Goal: Task Accomplishment & Management: Manage account settings

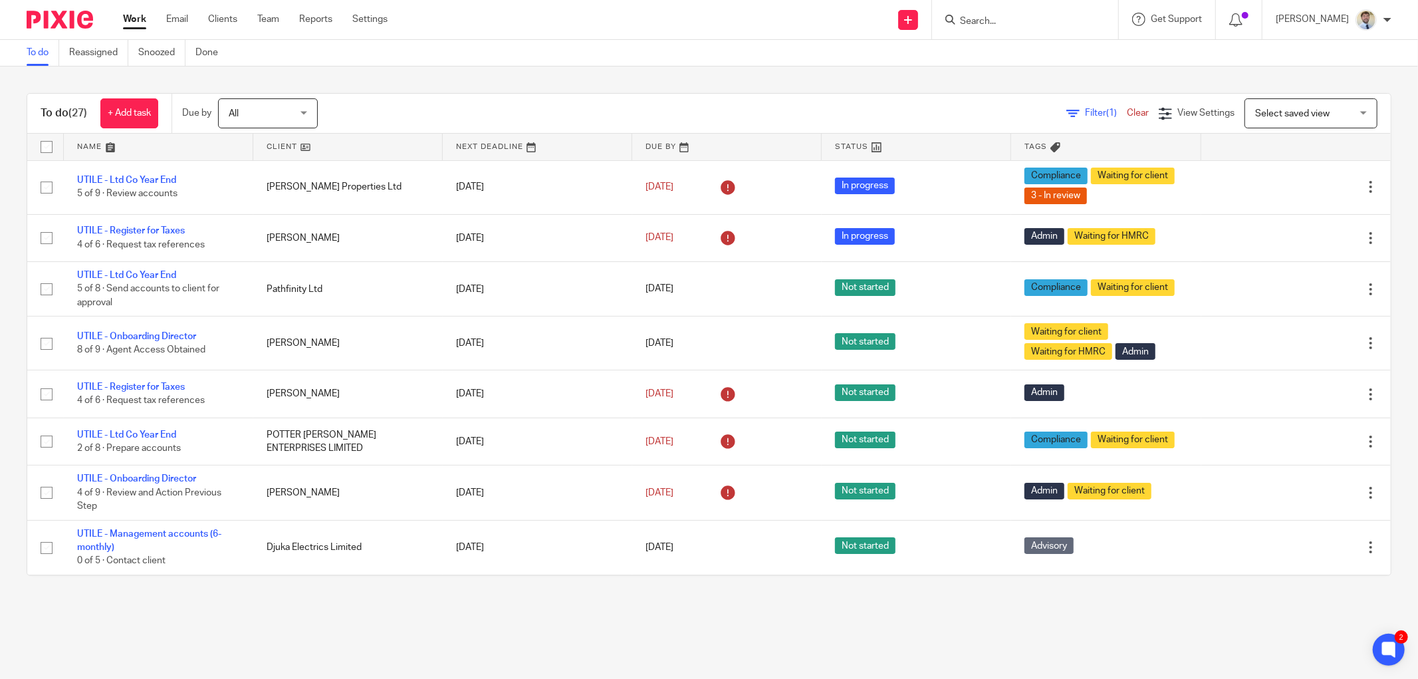
click at [1007, 21] on input "Search" at bounding box center [1019, 22] width 120 height 12
click at [265, 61] on div "To do Reassigned Snoozed Done" at bounding box center [709, 53] width 1418 height 27
click at [1008, 16] on input "Search" at bounding box center [1019, 22] width 120 height 12
click at [1002, 12] on form at bounding box center [1030, 19] width 142 height 17
click at [998, 18] on input "Search" at bounding box center [1019, 22] width 120 height 12
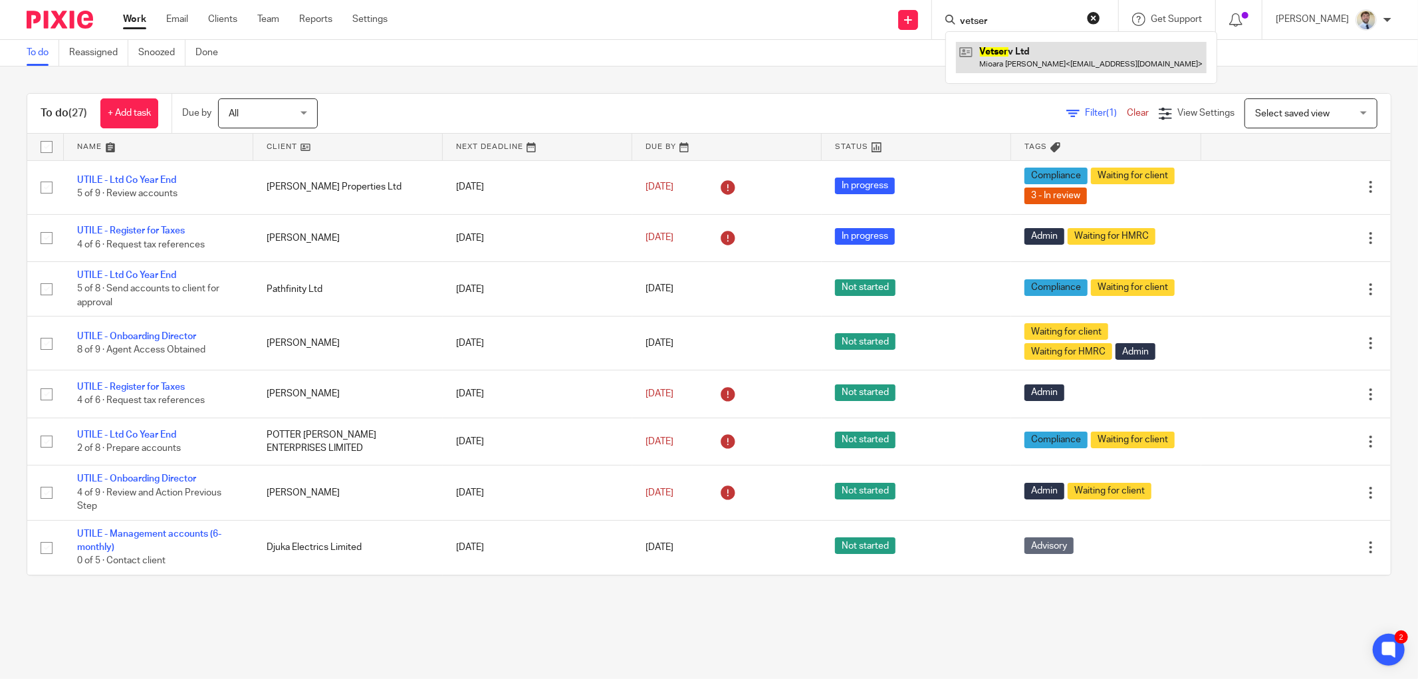
type input "vetser"
click at [1029, 63] on link at bounding box center [1081, 57] width 251 height 31
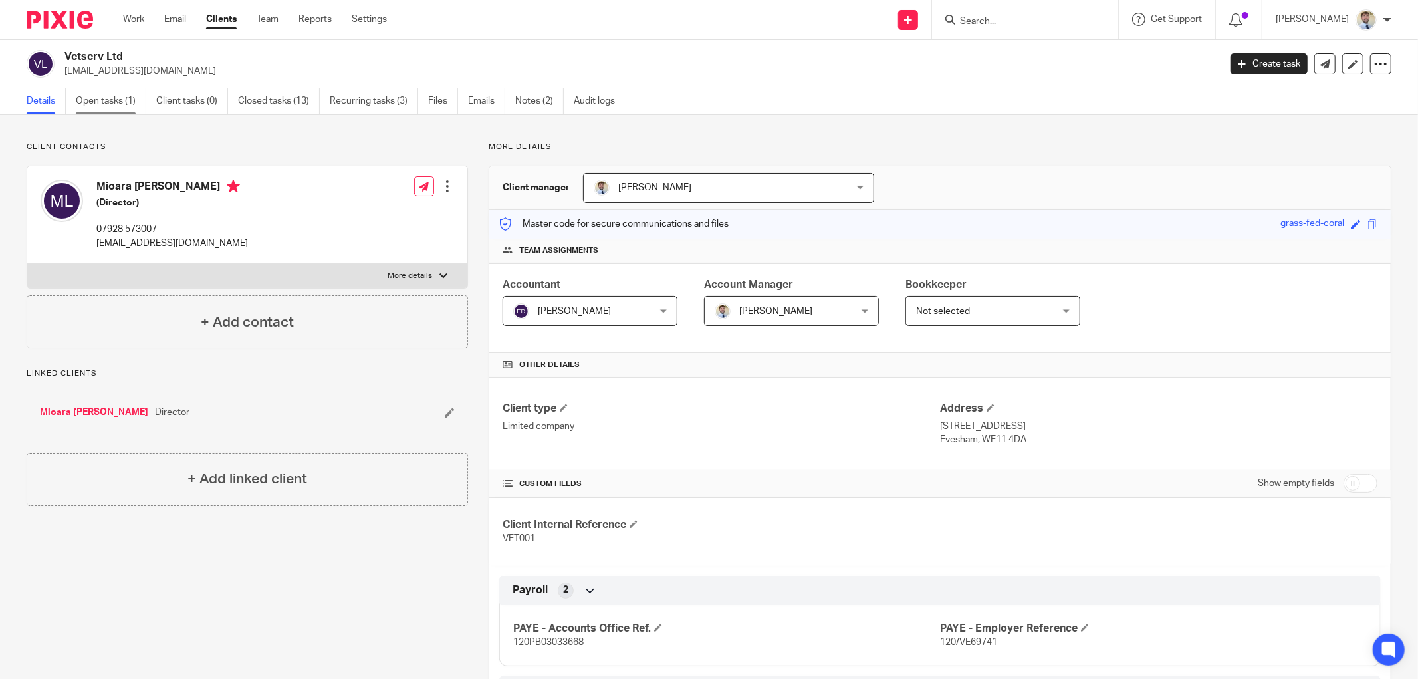
click at [112, 111] on link "Open tasks (1)" at bounding box center [111, 101] width 70 height 26
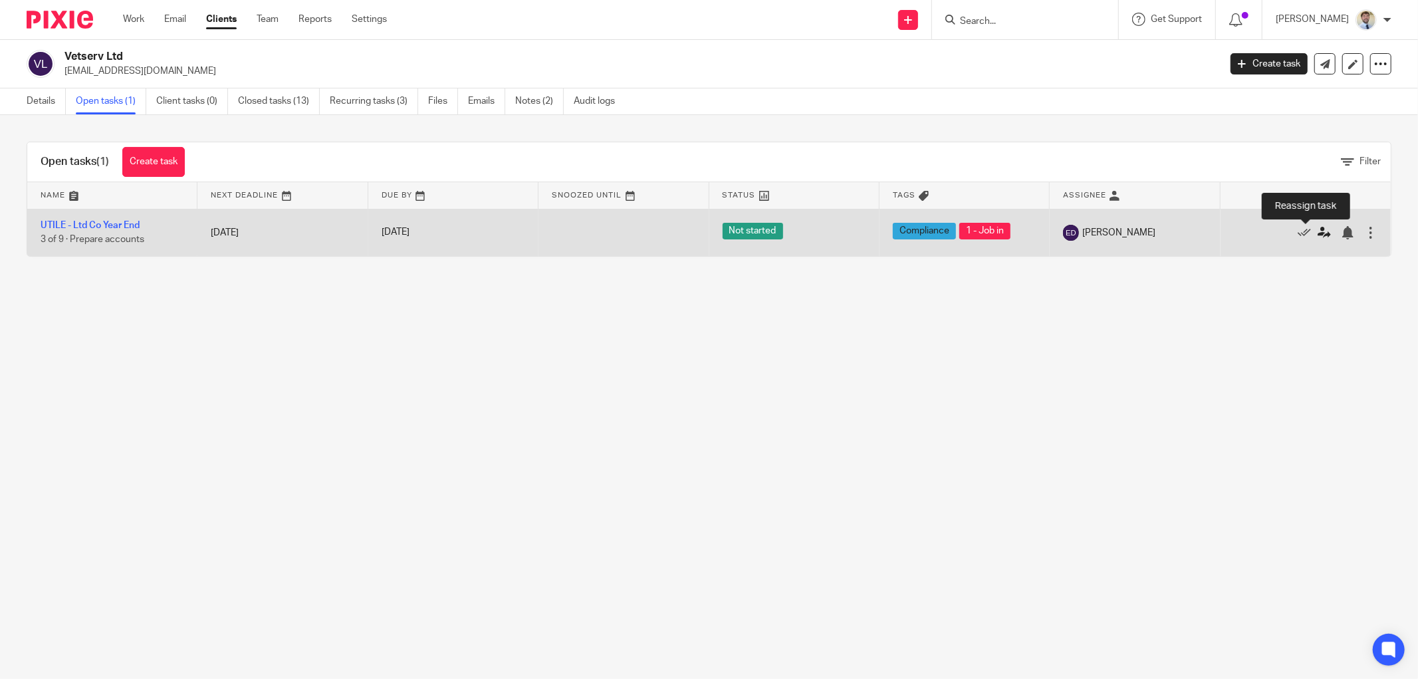
click at [1318, 233] on icon at bounding box center [1324, 232] width 13 height 13
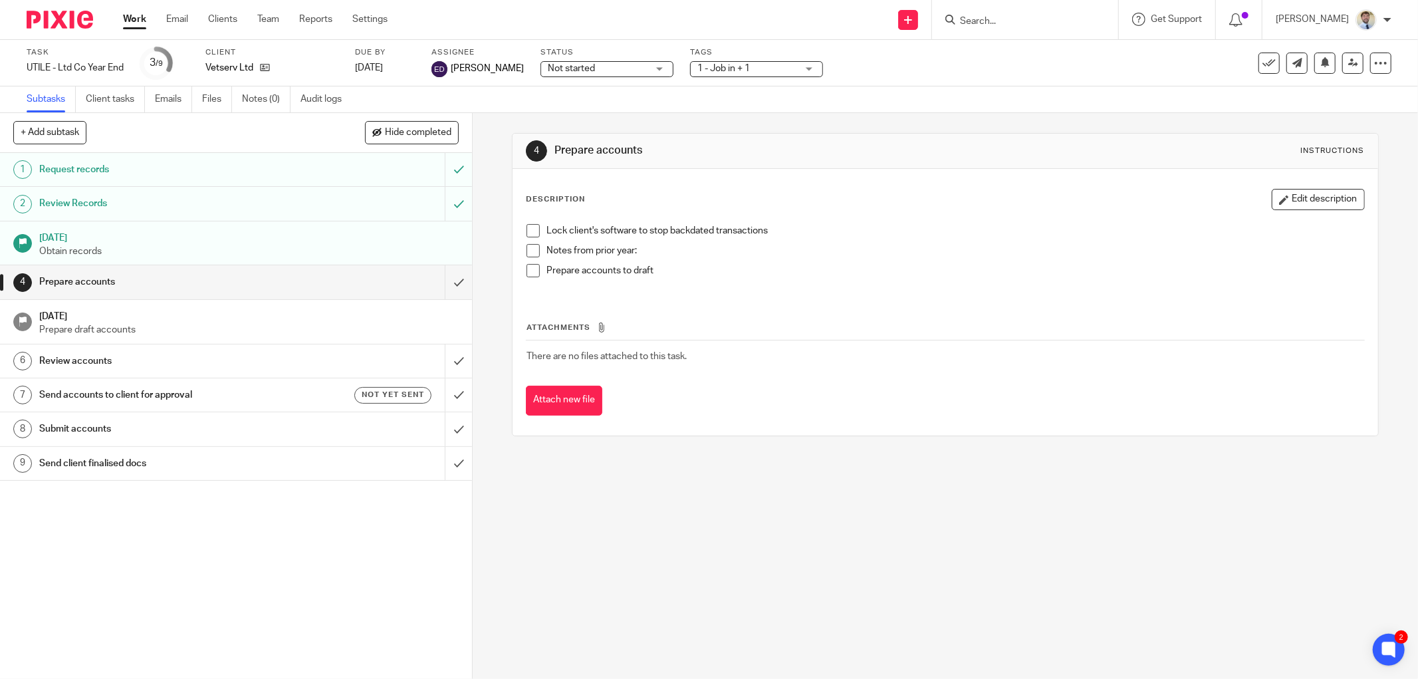
click at [589, 65] on span "Not started" at bounding box center [598, 69] width 100 height 14
click at [566, 116] on span "In progress" at bounding box center [550, 116] width 47 height 9
click at [713, 64] on span "1 - Job in + 1" at bounding box center [724, 68] width 53 height 9
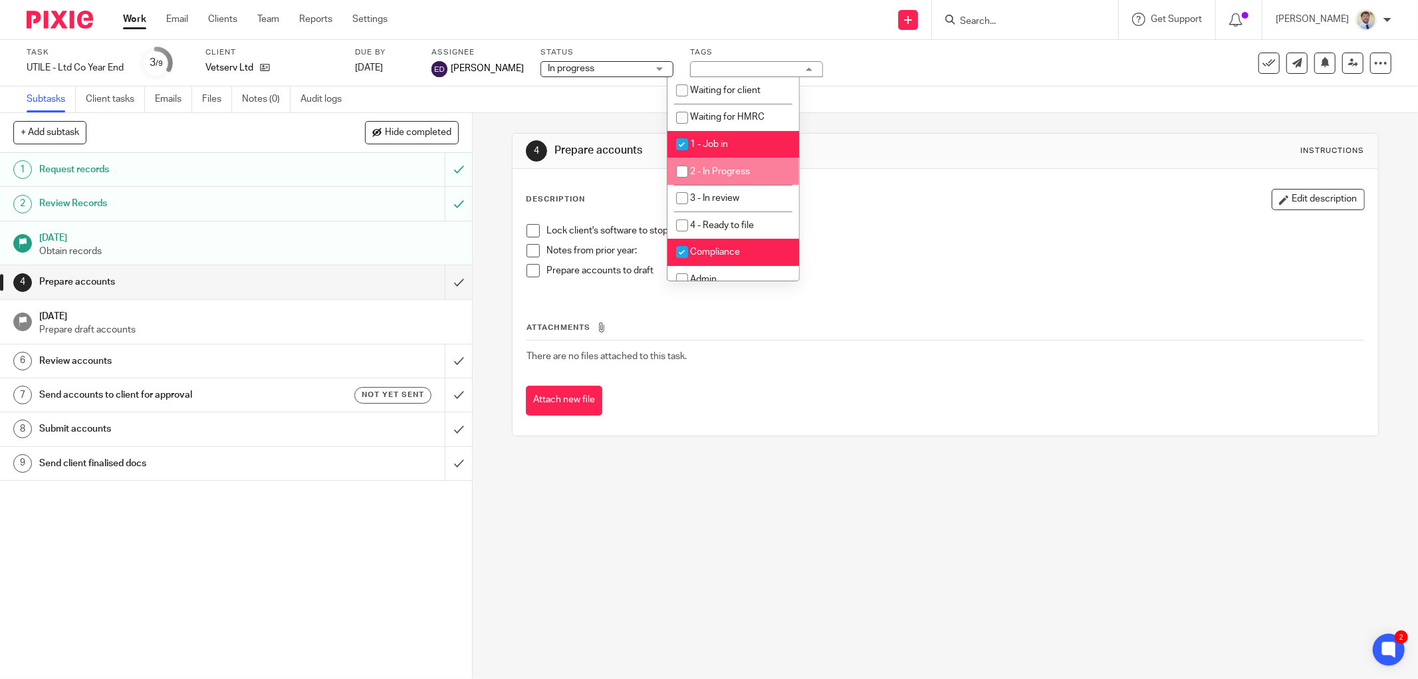
click at [697, 168] on span "2 - In Progress" at bounding box center [720, 171] width 60 height 9
checkbox input "true"
click at [701, 137] on li "1 - Job in" at bounding box center [734, 144] width 132 height 27
checkbox input "false"
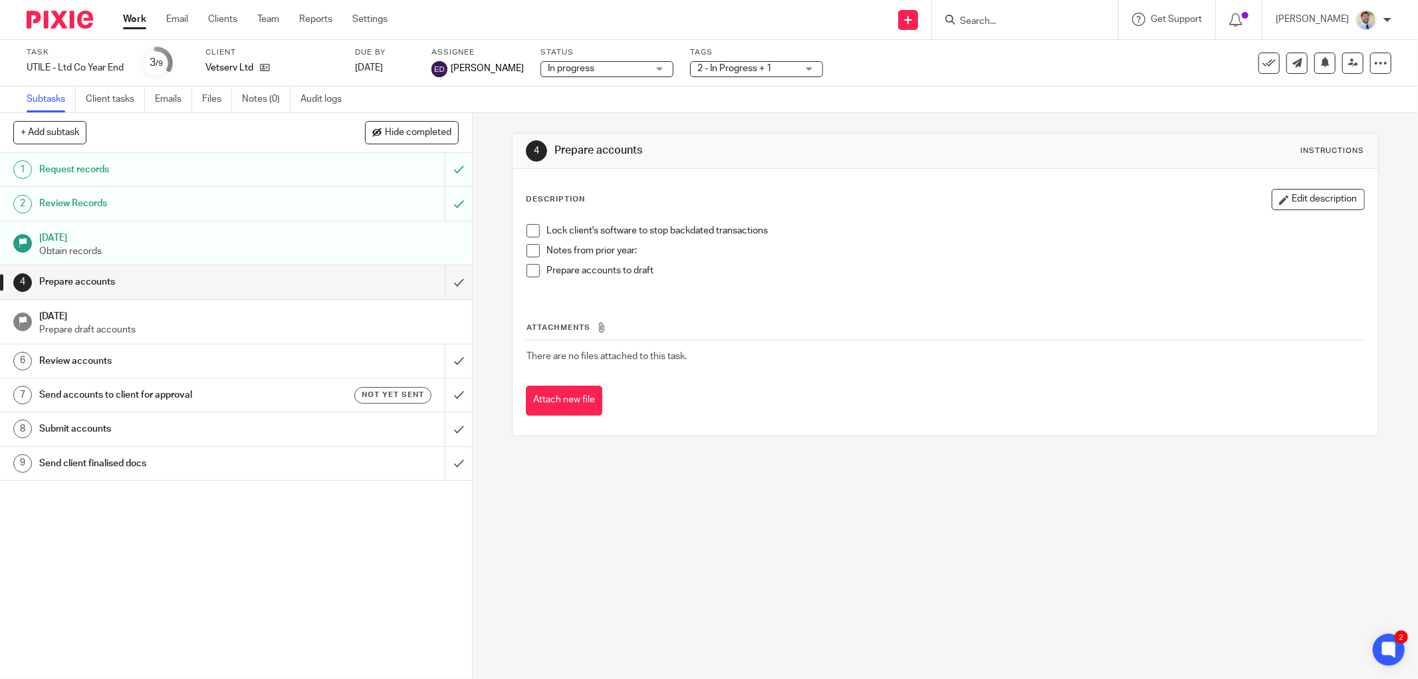
click at [911, 116] on div "4 Prepare accounts Instructions Description Edit description Lock client's soft…" at bounding box center [945, 284] width 867 height 343
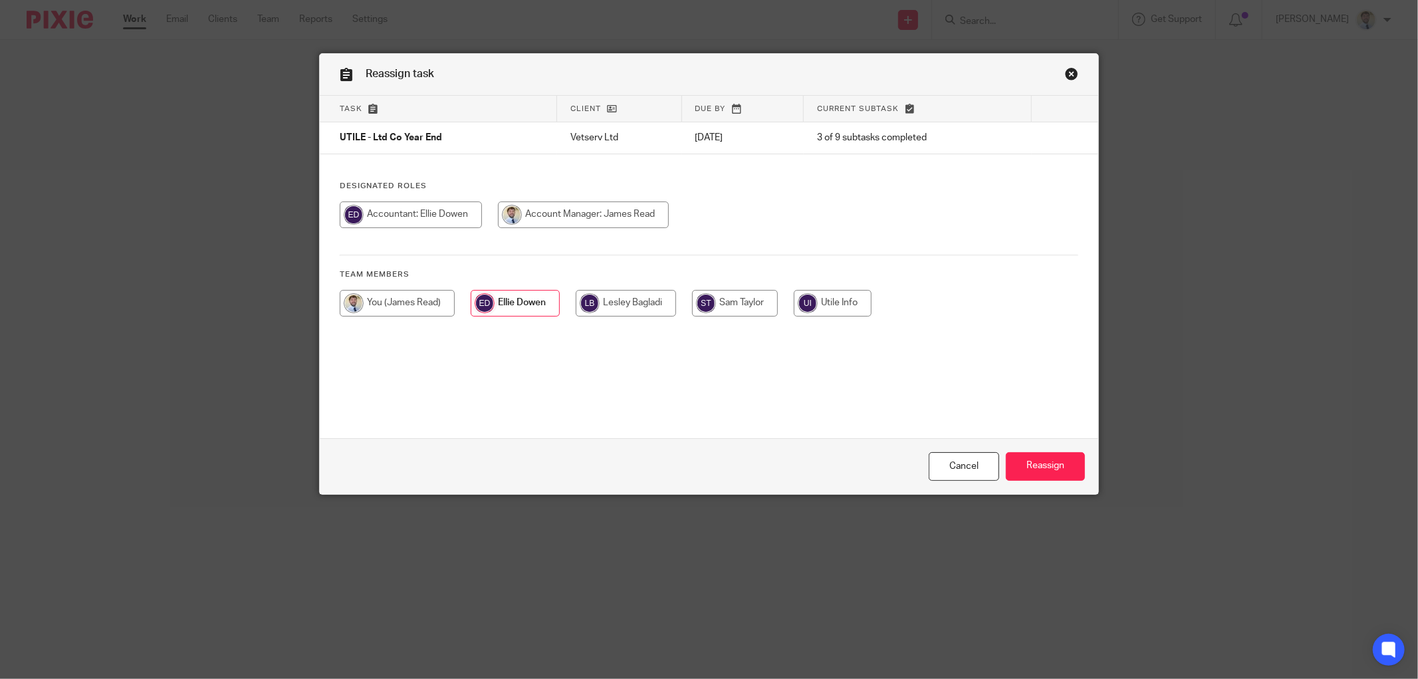
click at [517, 215] on input "radio" at bounding box center [583, 214] width 171 height 27
radio input "true"
click at [1012, 460] on input "Reassign" at bounding box center [1045, 466] width 79 height 29
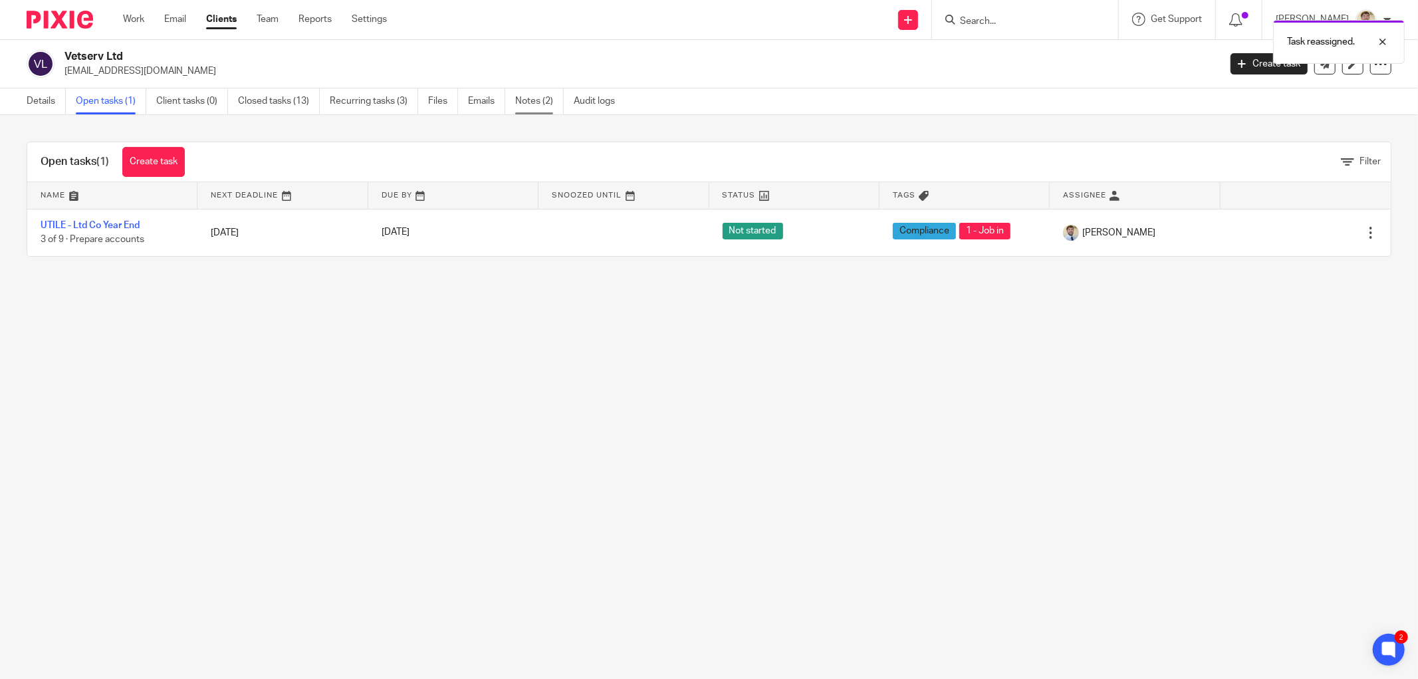
click at [542, 98] on link "Notes (2)" at bounding box center [539, 101] width 49 height 26
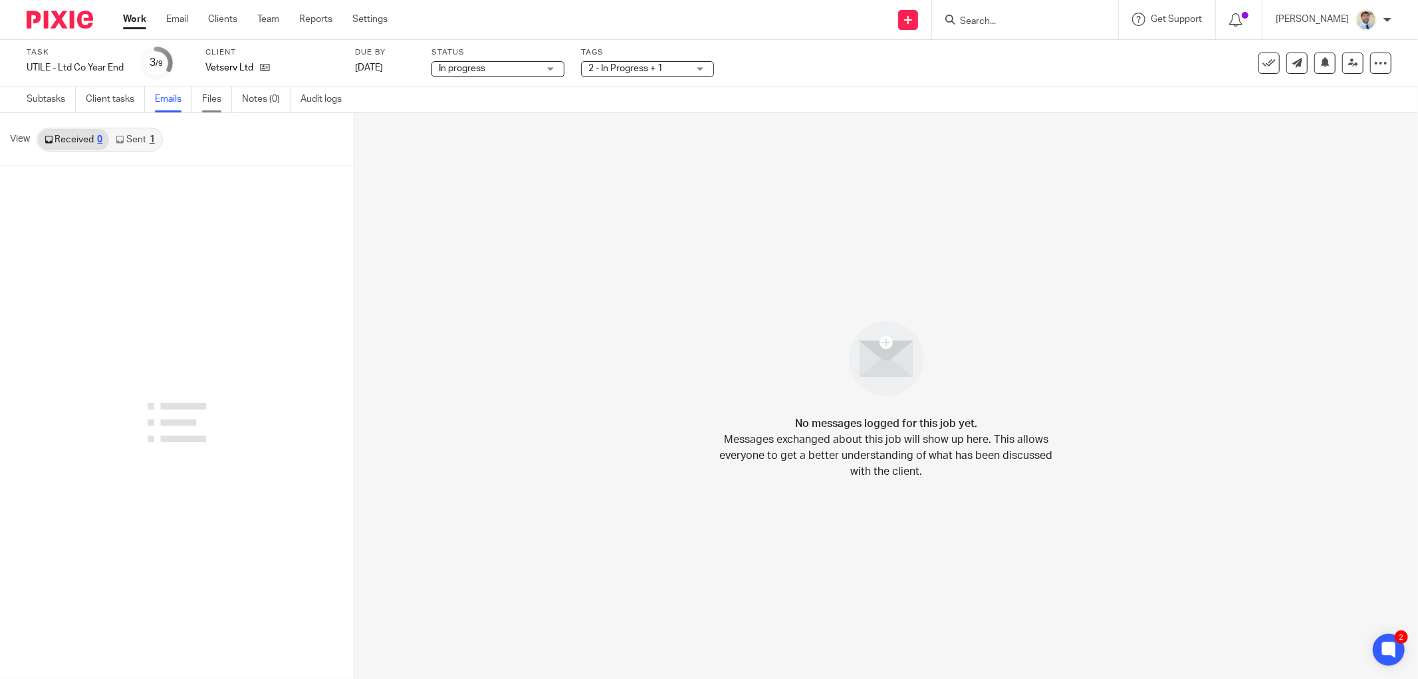
click at [210, 100] on link "Files" at bounding box center [217, 99] width 30 height 26
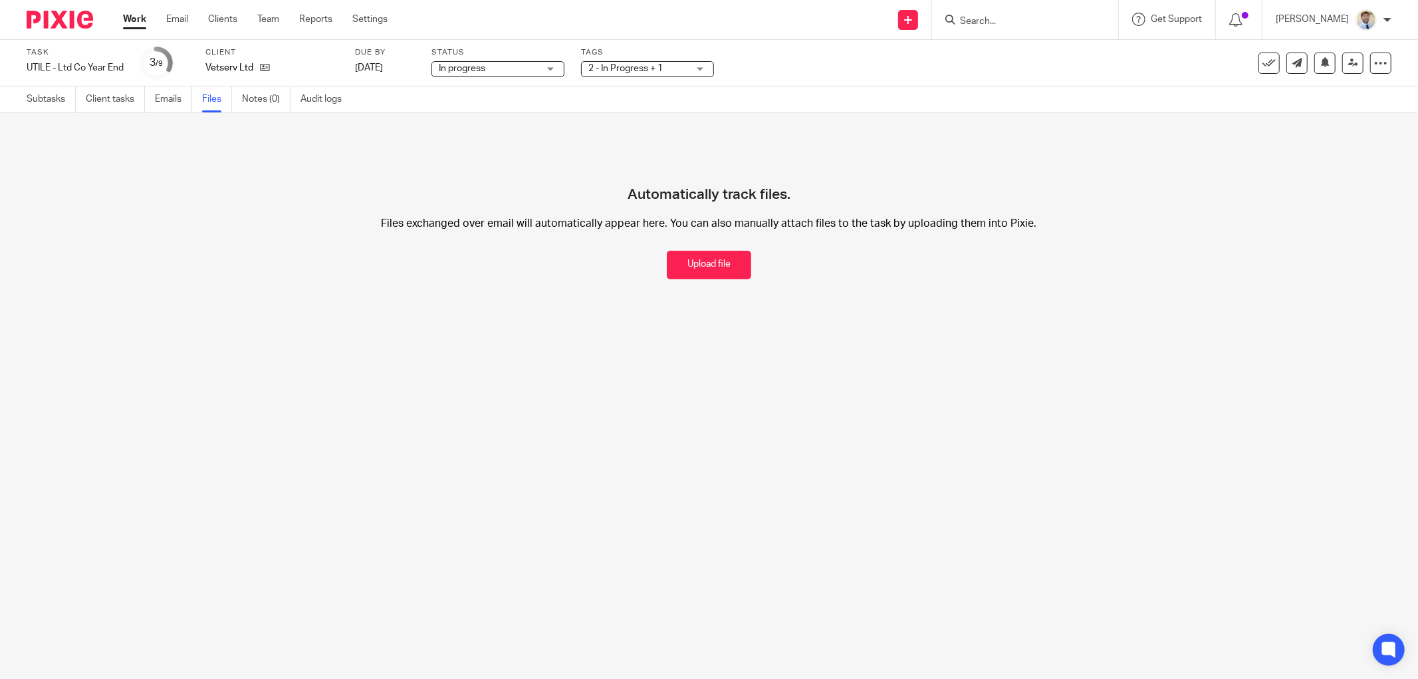
click at [727, 277] on button "Upload file" at bounding box center [709, 265] width 84 height 29
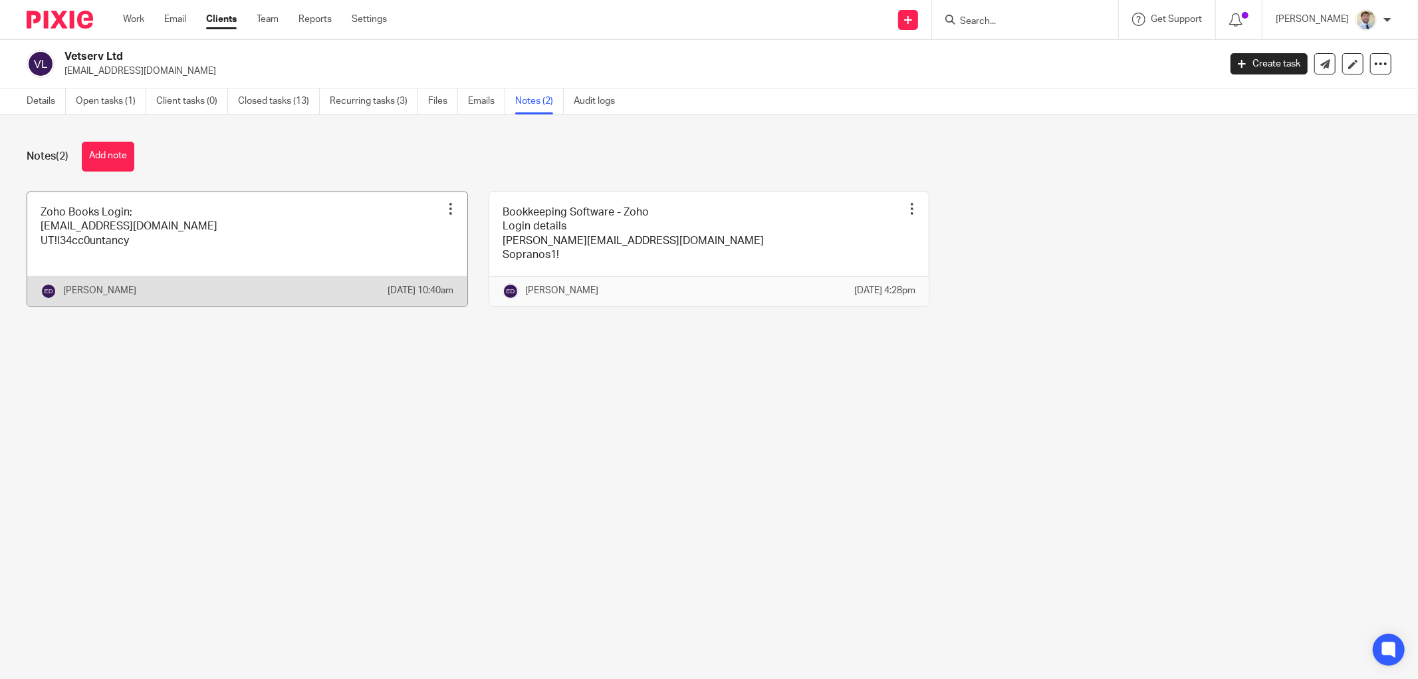
click at [414, 219] on link at bounding box center [247, 249] width 440 height 114
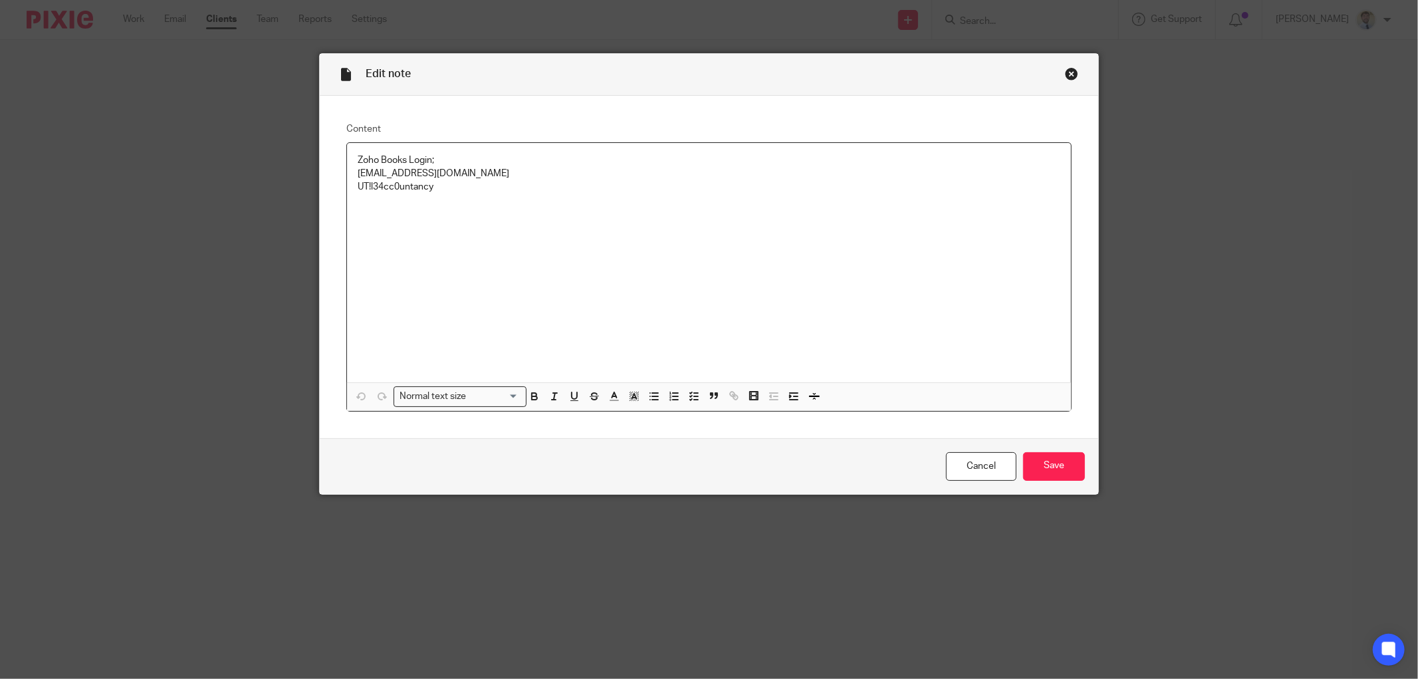
drag, startPoint x: 433, startPoint y: 194, endPoint x: 383, endPoint y: 185, distance: 50.7
click at [355, 193] on div "Zoho Books Login; [EMAIL_ADDRESS][DOMAIN_NAME] UT!l34cc0untancy" at bounding box center [709, 262] width 724 height 239
click at [447, 188] on p "Zoho Books Login; [EMAIL_ADDRESS][DOMAIN_NAME] UT!l34cc0untancy" at bounding box center [709, 174] width 703 height 41
drag, startPoint x: 432, startPoint y: 188, endPoint x: 341, endPoint y: 190, distance: 91.1
click at [347, 190] on div "Zoho Books Login; [EMAIL_ADDRESS][DOMAIN_NAME] UT!l34cc0untancy" at bounding box center [709, 262] width 724 height 239
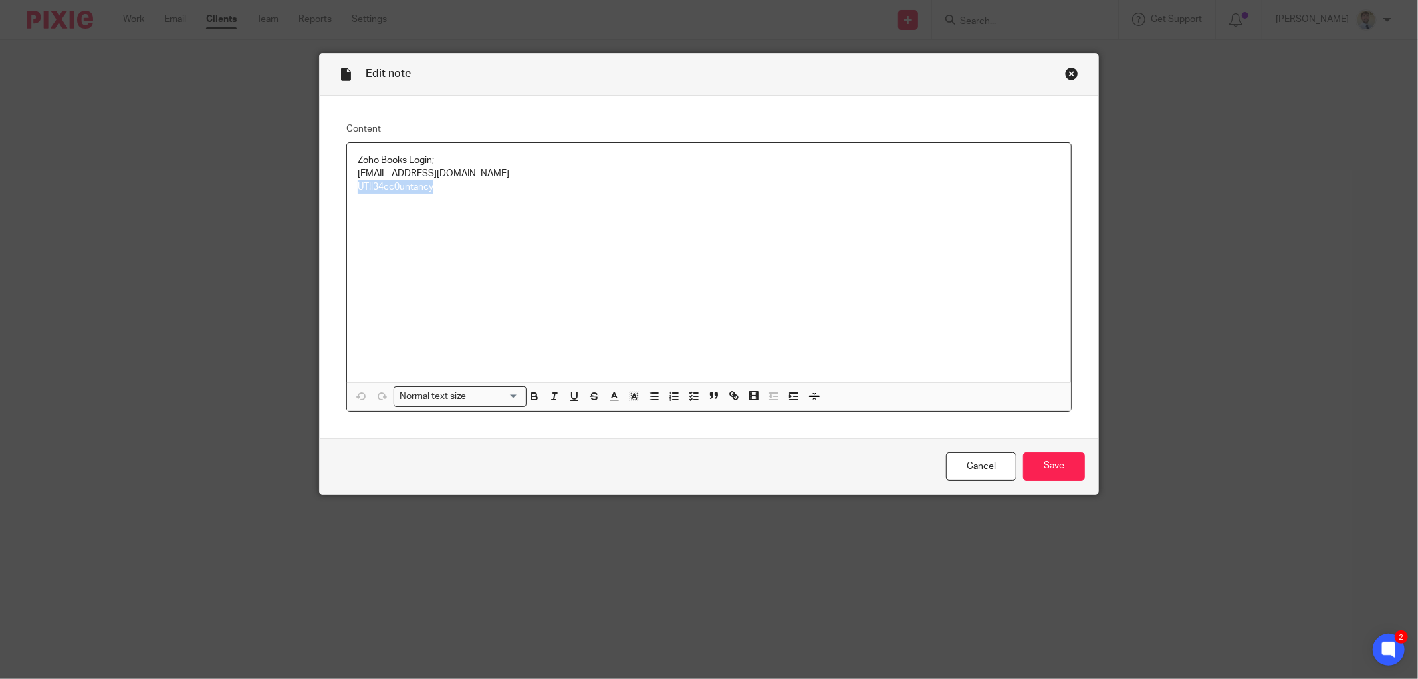
copy p "UT!l34cc0untancy"
click at [582, 243] on div "Zoho Books Login; [EMAIL_ADDRESS][DOMAIN_NAME] UT!l34cc0untancy" at bounding box center [709, 262] width 724 height 239
click at [967, 467] on link "Cancel" at bounding box center [981, 466] width 70 height 29
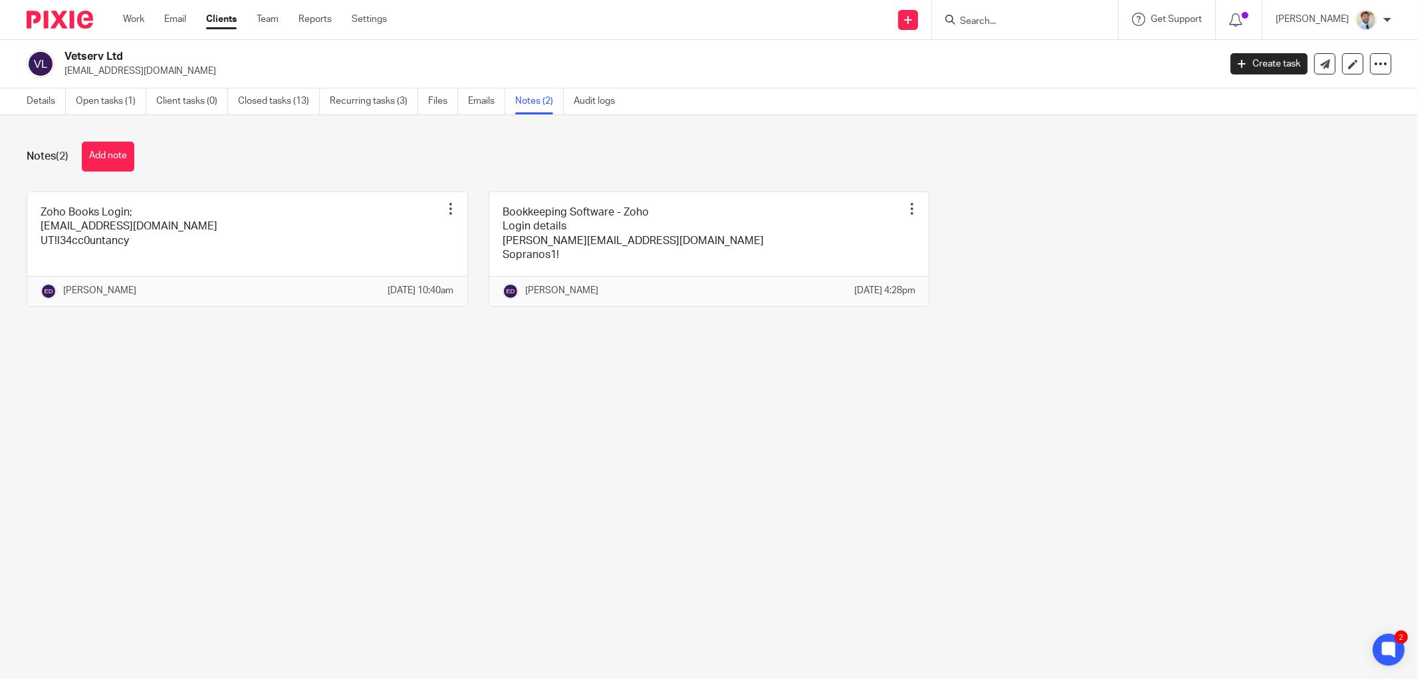
click at [271, 151] on div "Notes (2) Add note" at bounding box center [709, 157] width 1365 height 30
click at [66, 98] on ul "Details Open tasks (1) Client tasks (0) Closed tasks (13) Recurring tasks (3) F…" at bounding box center [331, 101] width 608 height 26
click at [55, 98] on link "Details" at bounding box center [46, 101] width 39 height 26
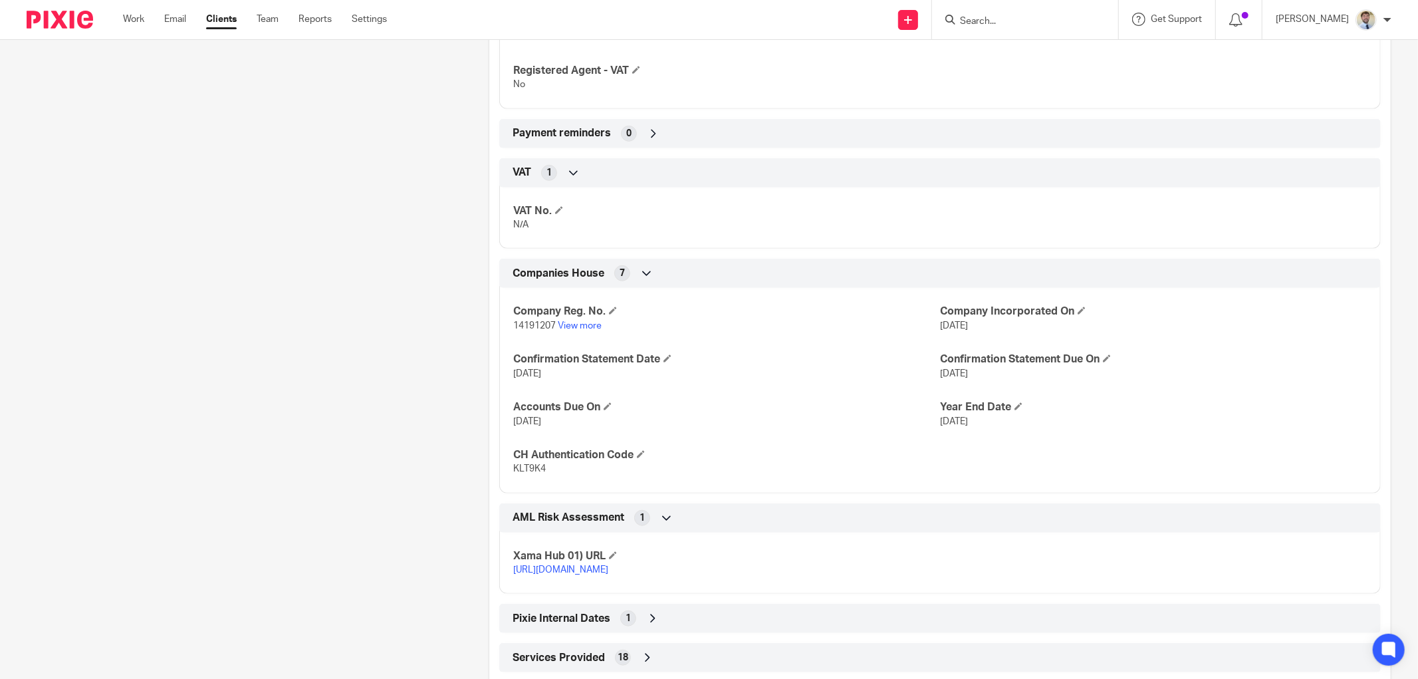
scroll to position [813, 0]
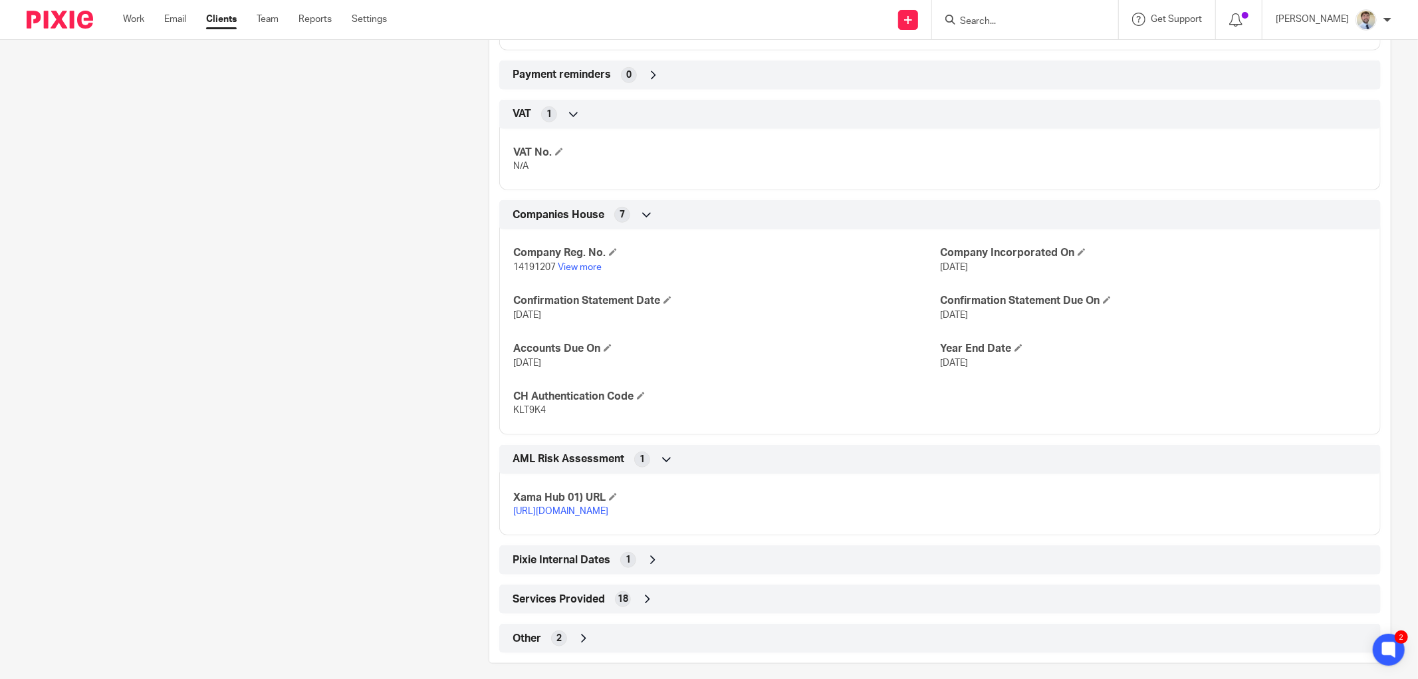
drag, startPoint x: 251, startPoint y: 327, endPoint x: 278, endPoint y: 289, distance: 46.3
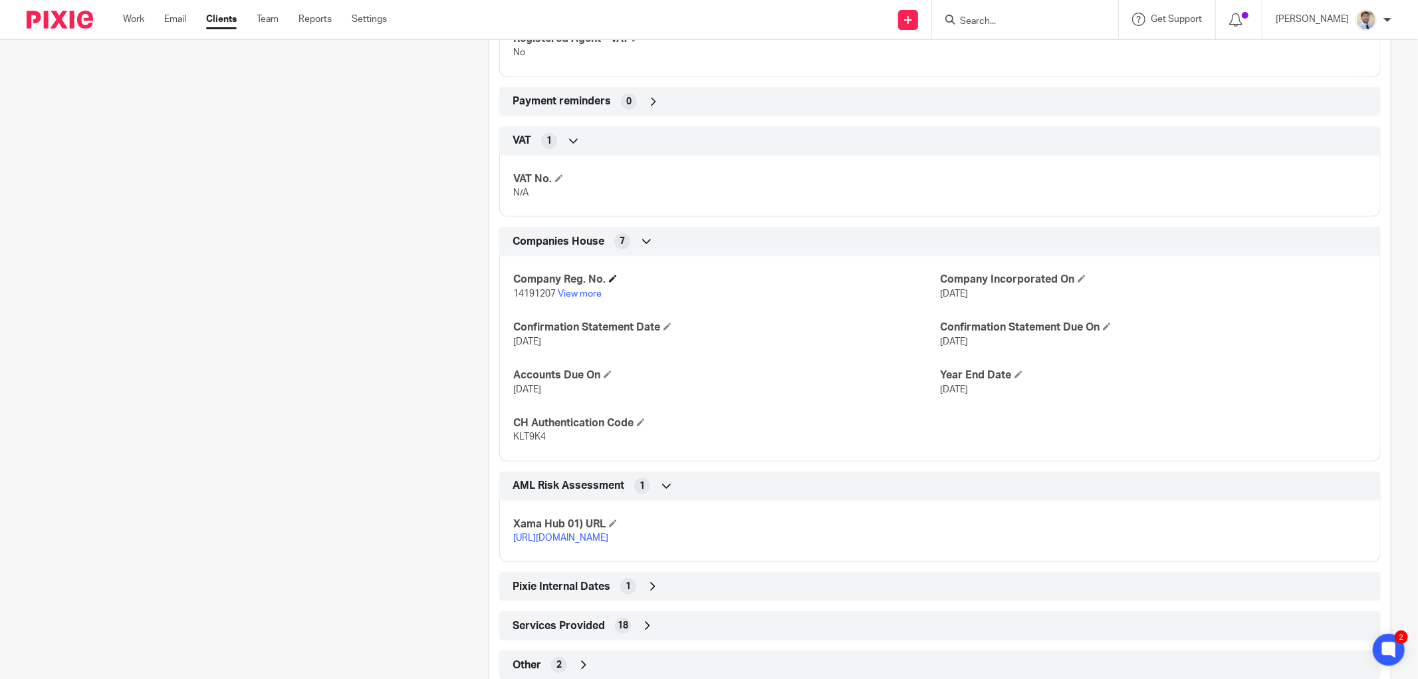
scroll to position [739, 0]
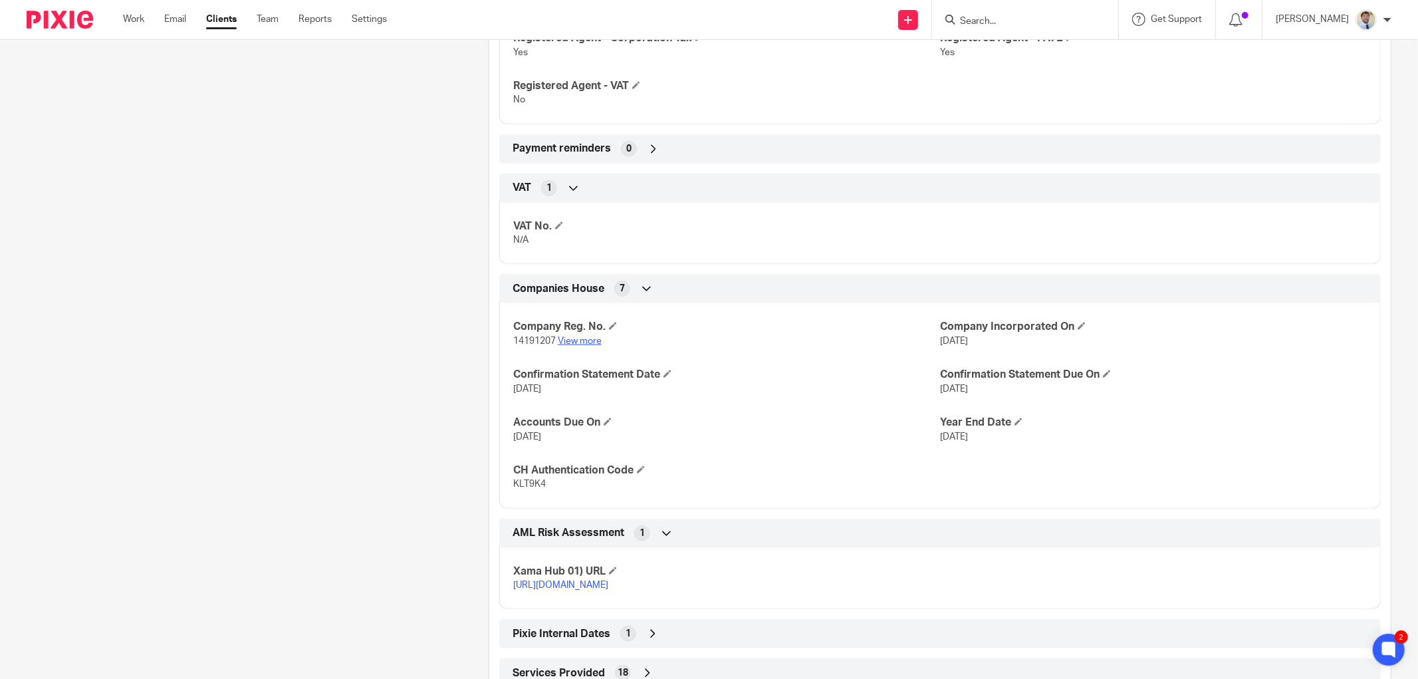
click at [581, 342] on link "View more" at bounding box center [580, 340] width 44 height 9
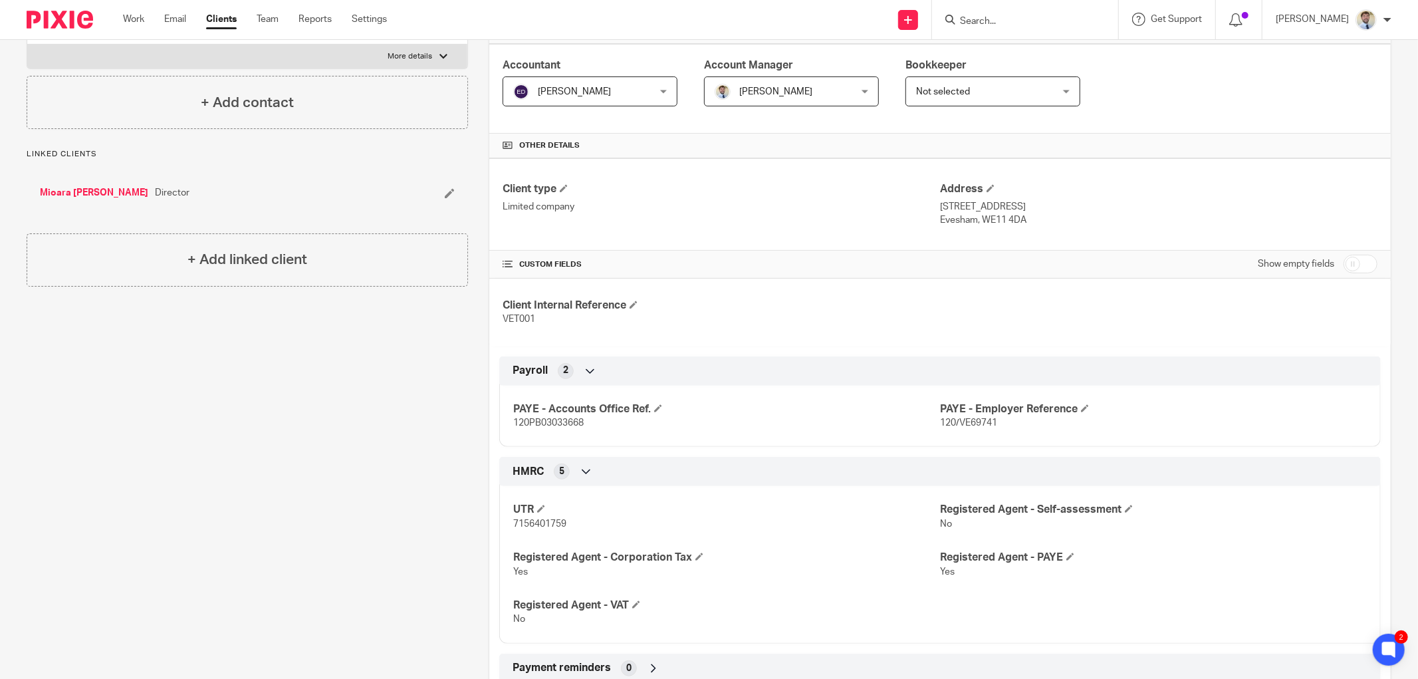
scroll to position [0, 0]
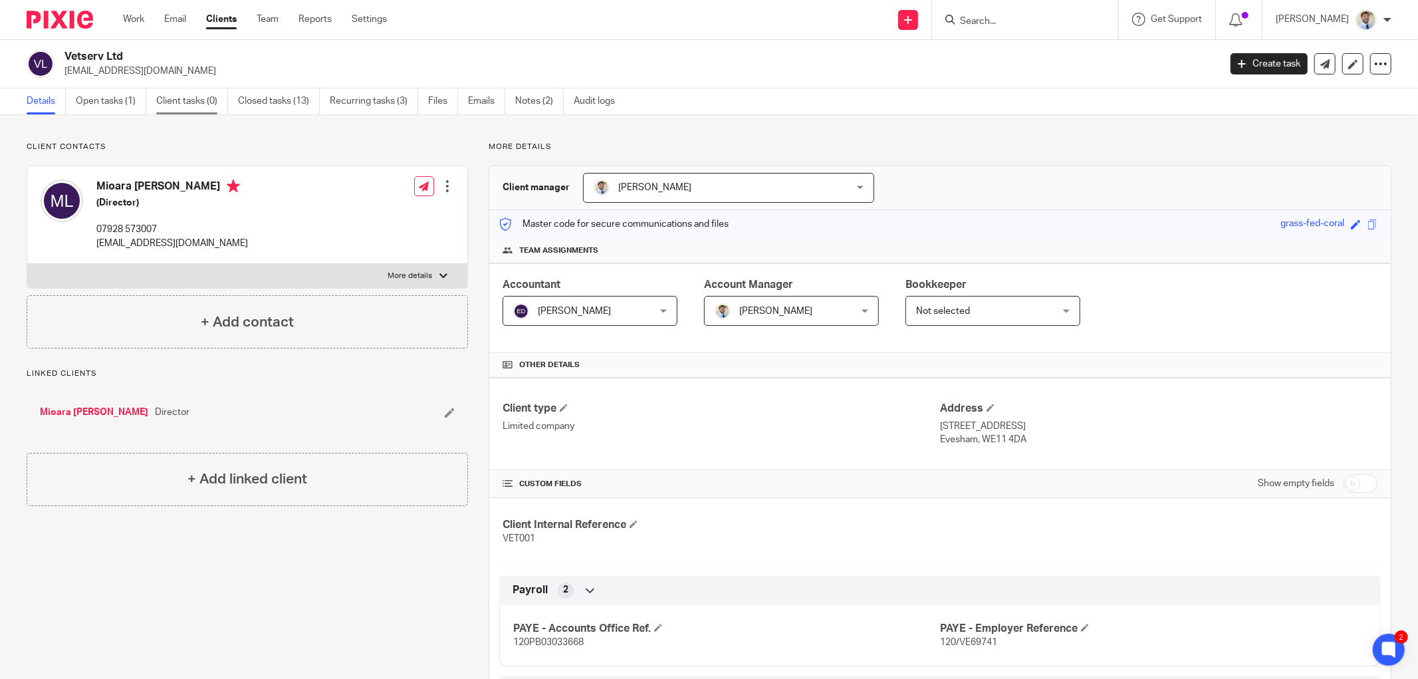
click at [196, 105] on link "Client tasks (0)" at bounding box center [192, 101] width 72 height 26
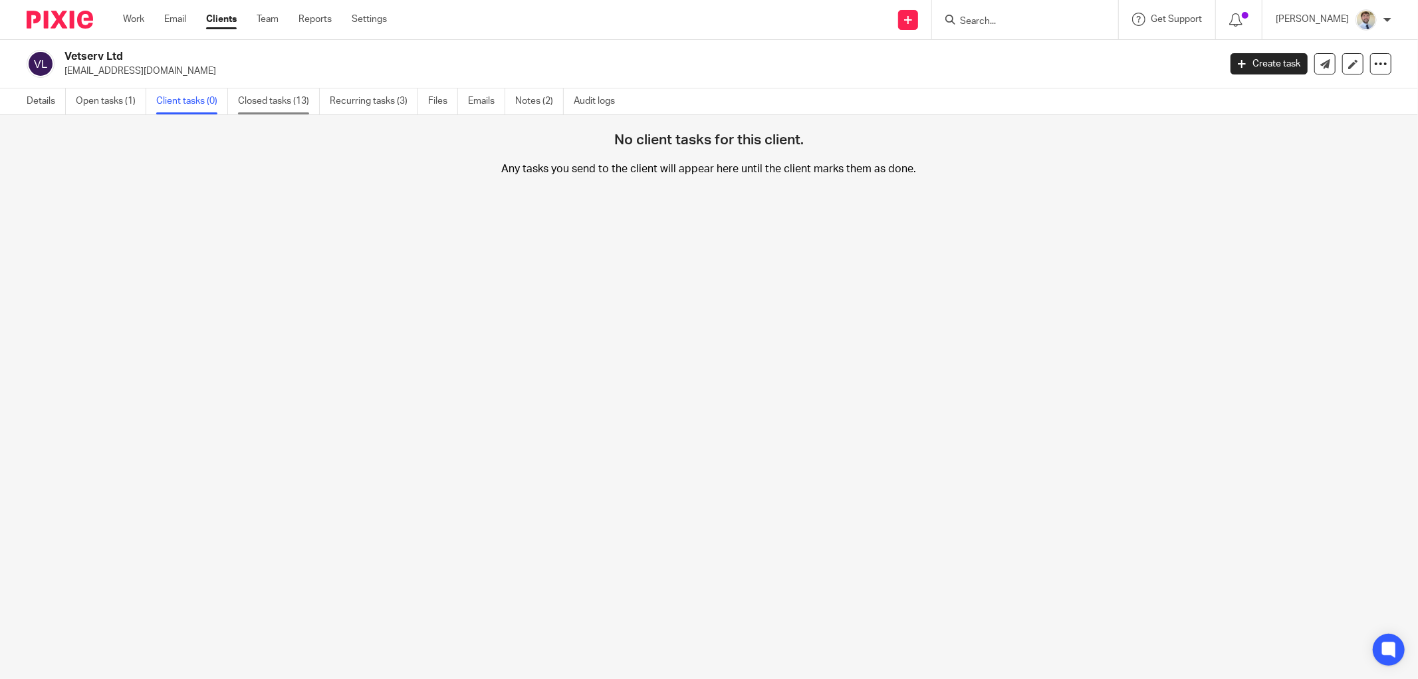
click at [267, 103] on link "Closed tasks (13)" at bounding box center [279, 101] width 82 height 26
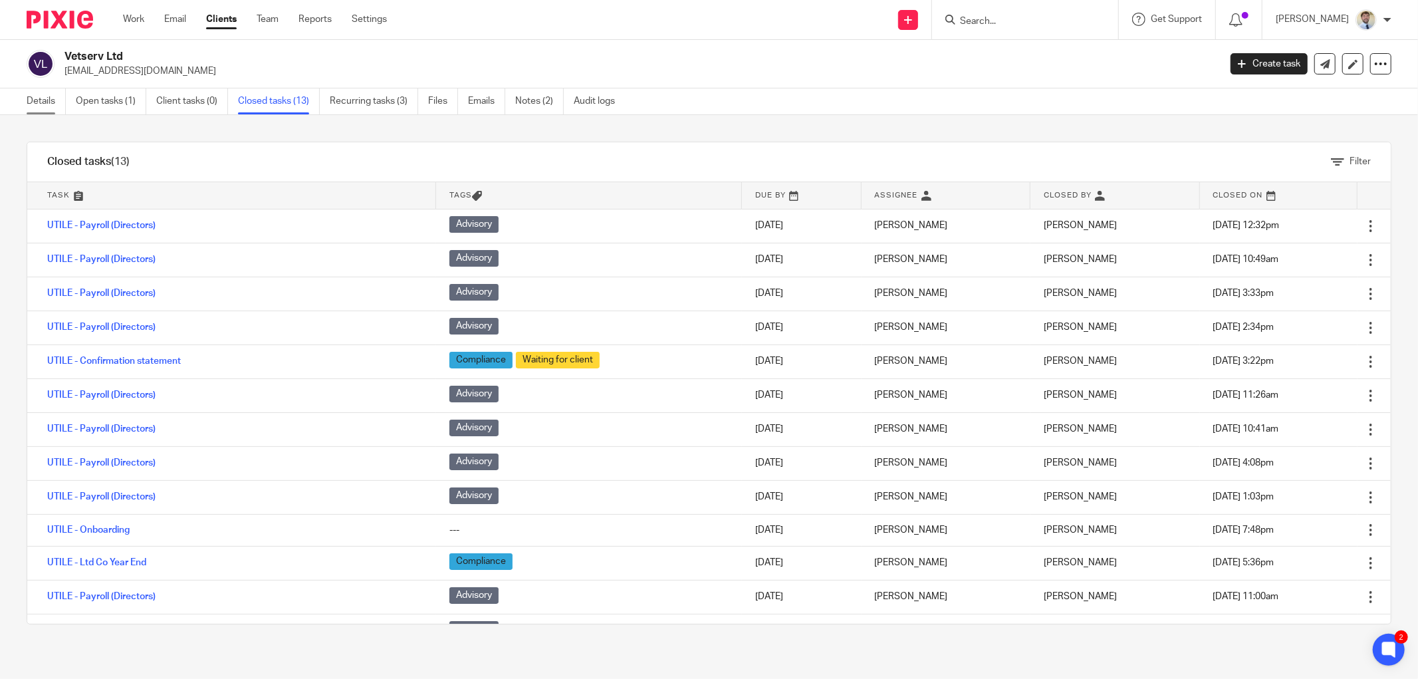
click at [43, 110] on link "Details" at bounding box center [46, 101] width 39 height 26
